Goal: Answer question/provide support

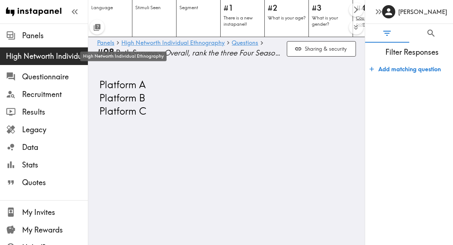
click at [40, 58] on span "High Networth Individual Ethnography" at bounding box center [47, 56] width 82 height 10
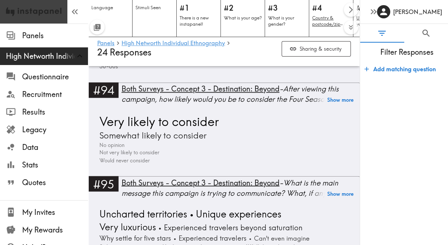
scroll to position [9794, 0]
